Goal: Information Seeking & Learning: Learn about a topic

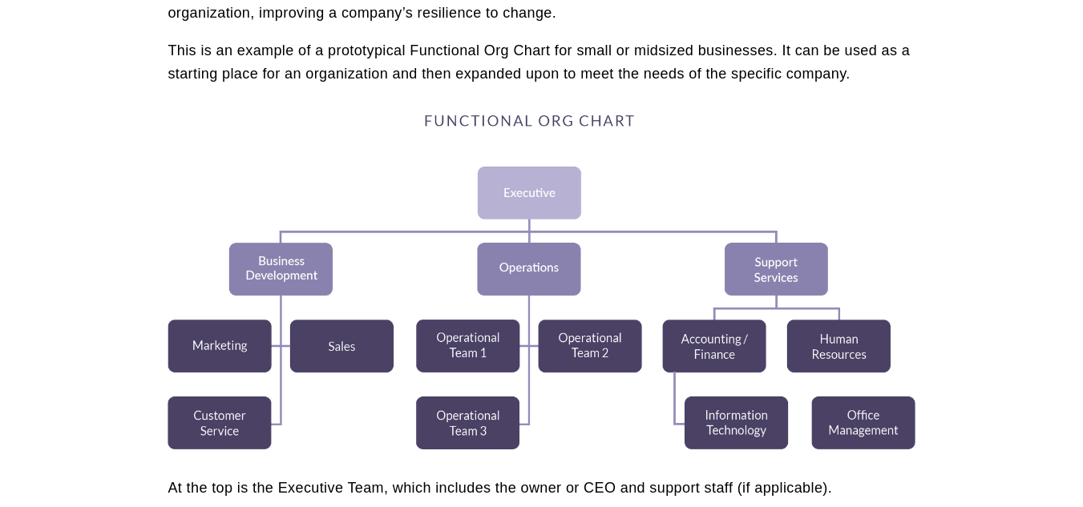
scroll to position [494, 0]
click at [481, 190] on div at bounding box center [540, 282] width 747 height 337
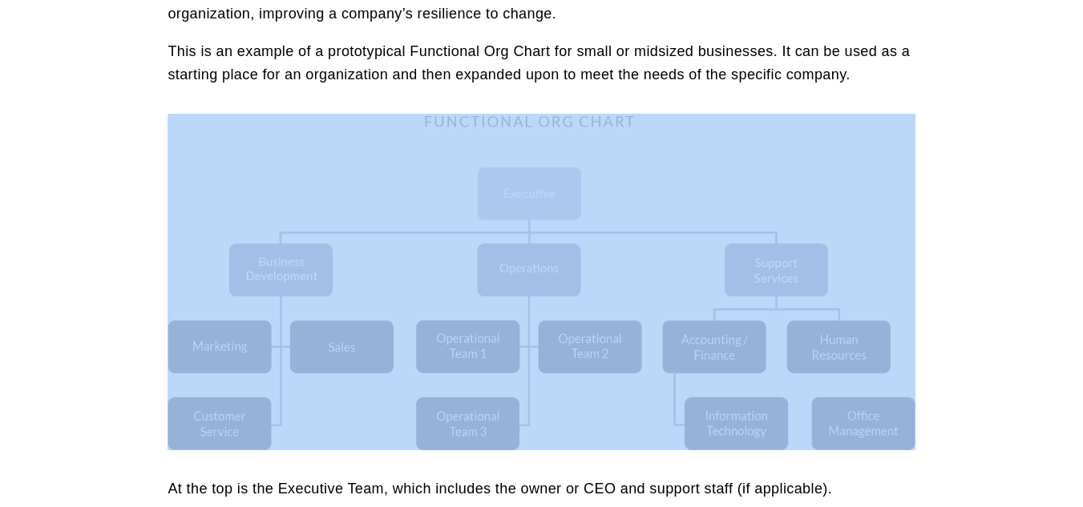
click at [481, 190] on div at bounding box center [540, 282] width 747 height 337
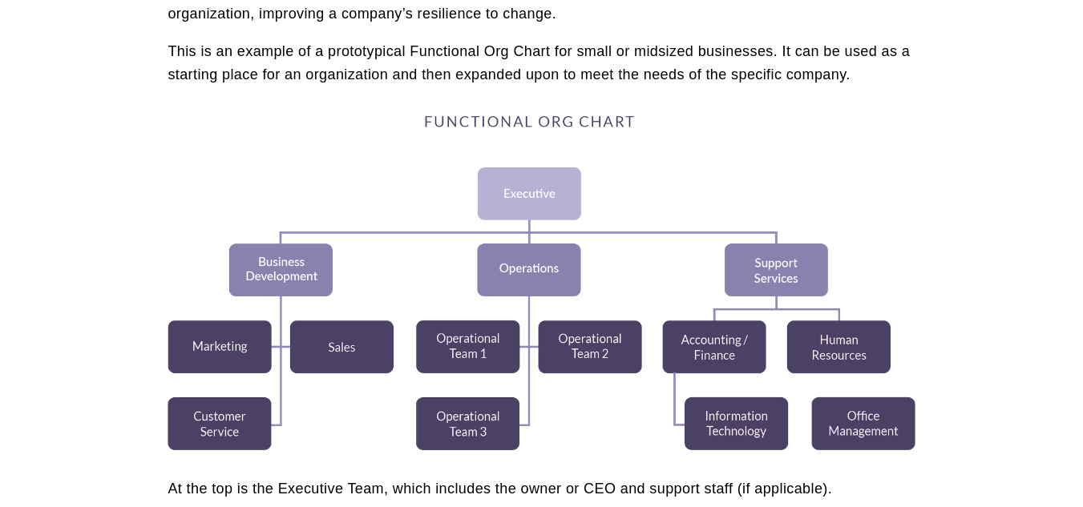
click at [166, 159] on div at bounding box center [541, 282] width 774 height 364
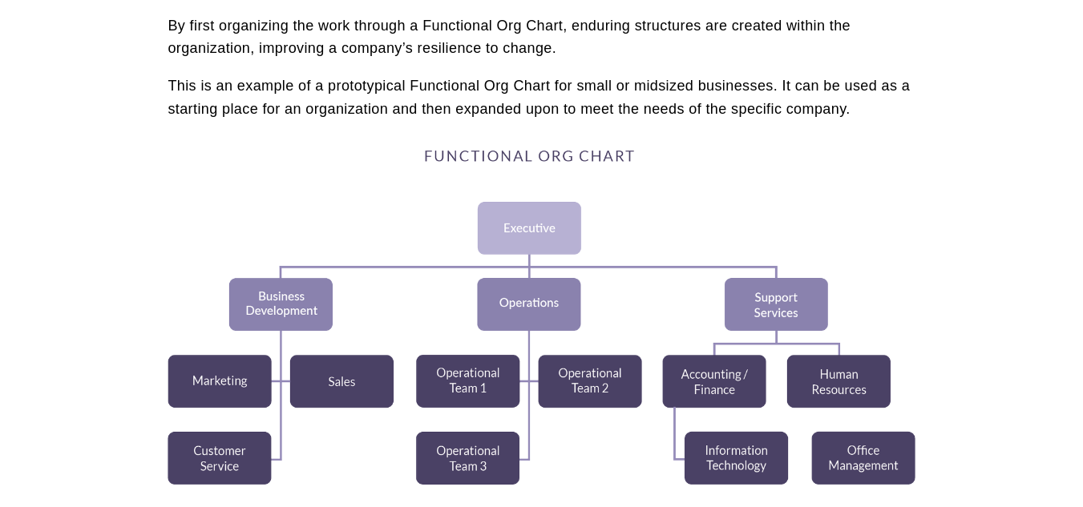
scroll to position [459, 0]
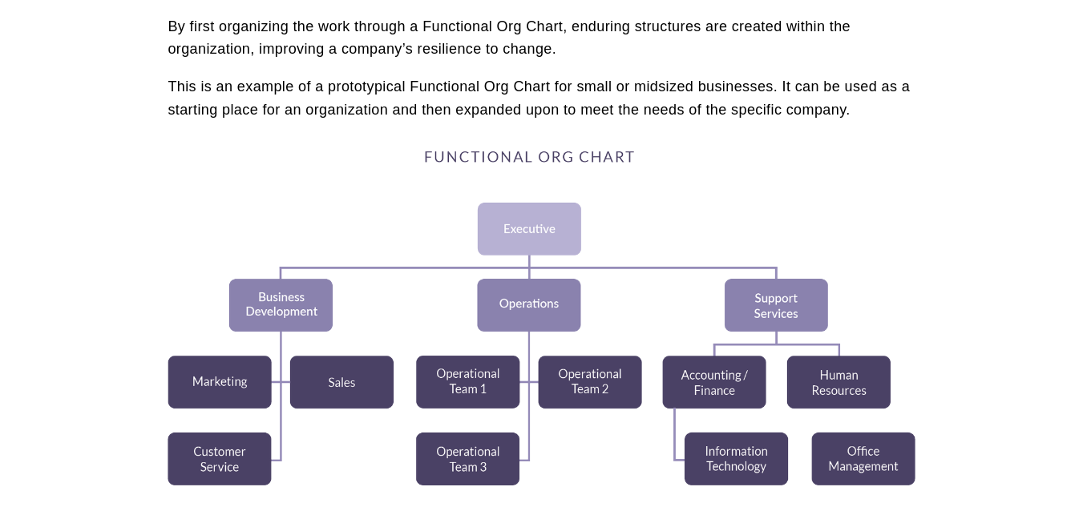
click at [697, 238] on div at bounding box center [540, 317] width 747 height 337
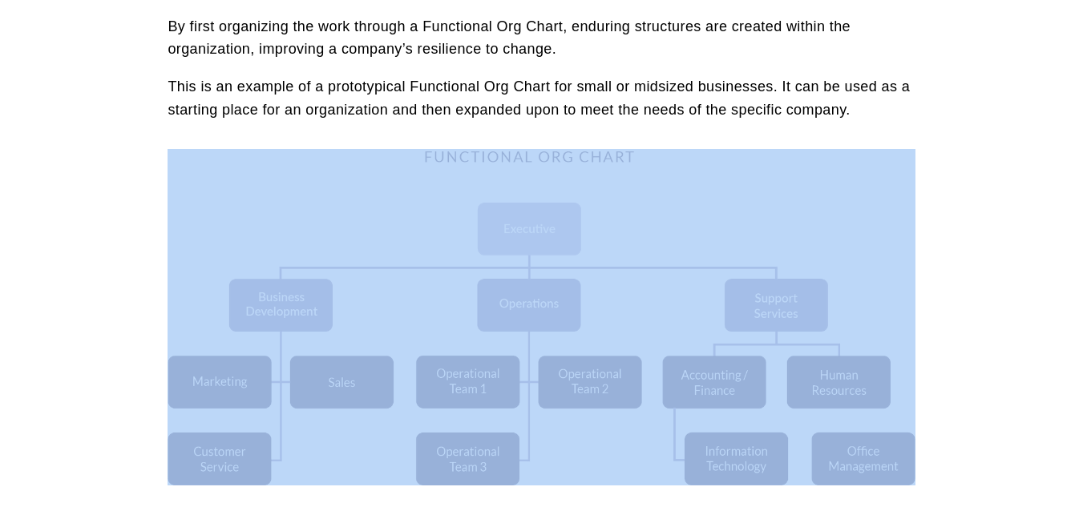
click at [697, 238] on div at bounding box center [540, 317] width 747 height 337
copy div
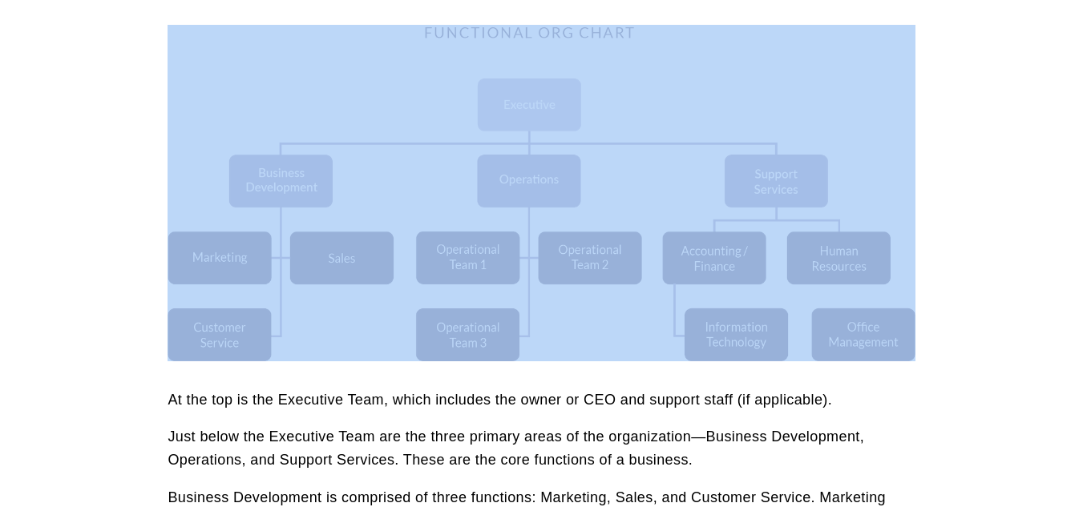
scroll to position [551, 0]
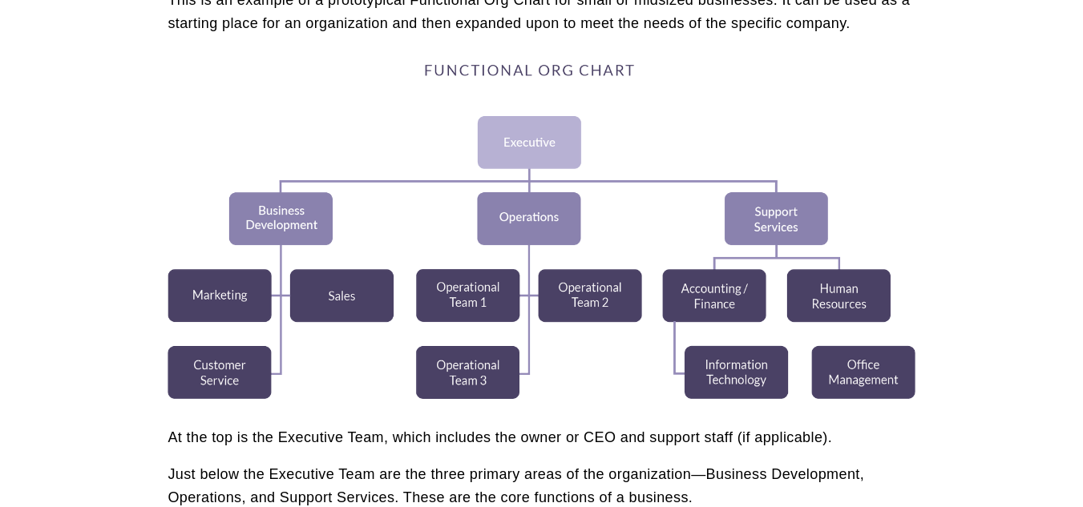
scroll to position [547, 0]
